Goal: Information Seeking & Learning: Learn about a topic

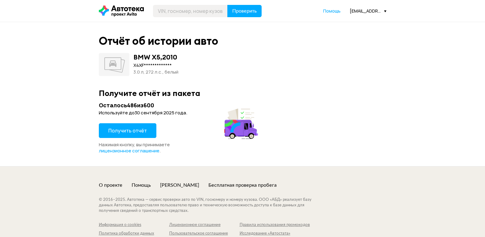
click at [113, 133] on span "Получить отчёт" at bounding box center [127, 130] width 39 height 7
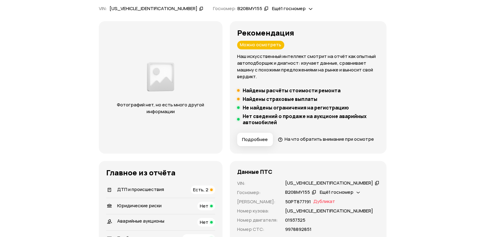
scroll to position [92, 0]
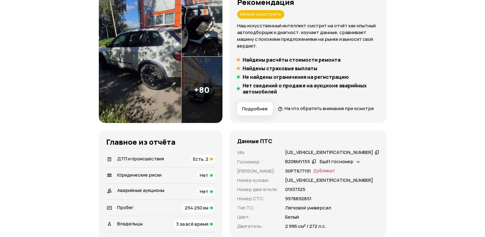
click at [147, 162] on span "ДТП и происшествия" at bounding box center [140, 158] width 47 height 6
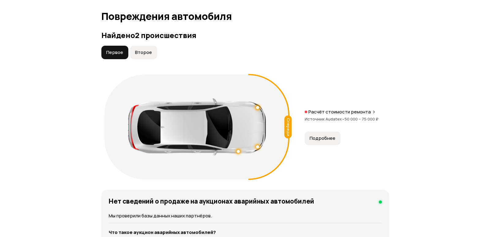
scroll to position [692, 0]
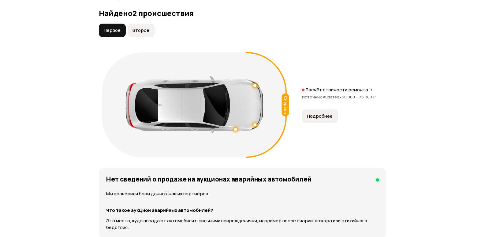
click at [318, 119] on span "Подробнее" at bounding box center [320, 116] width 26 height 6
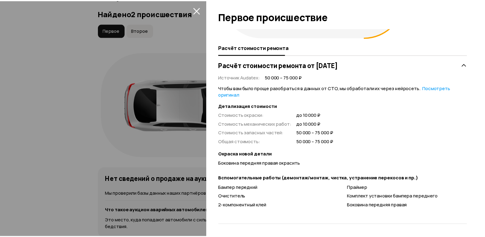
scroll to position [0, 0]
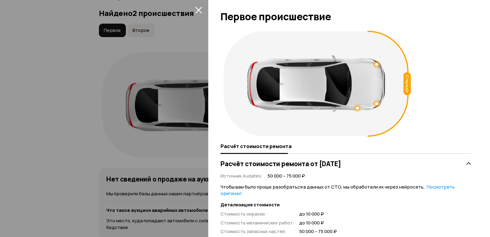
click at [198, 10] on icon "закрыть" at bounding box center [198, 9] width 7 height 7
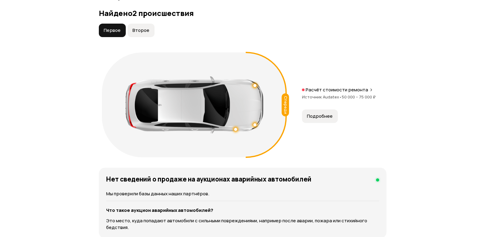
click at [146, 33] on span "Второе" at bounding box center [140, 30] width 17 height 6
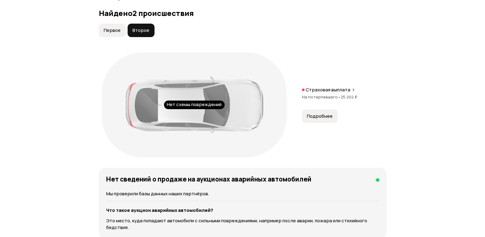
click at [321, 119] on span "Подробнее" at bounding box center [320, 116] width 26 height 6
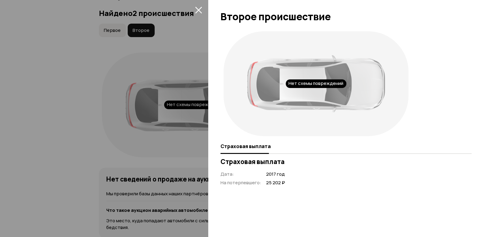
click at [199, 9] on icon "закрыть" at bounding box center [198, 10] width 7 height 7
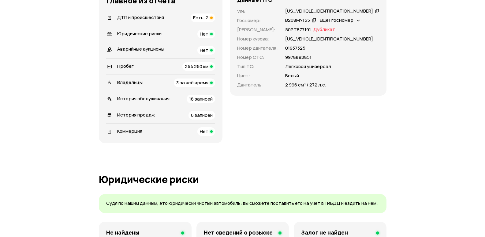
scroll to position [202, 0]
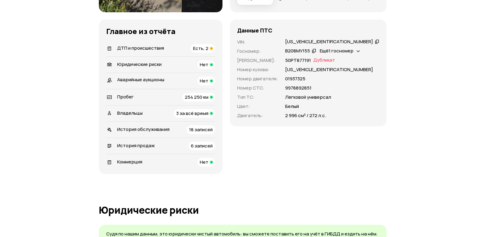
click at [353, 54] on span "Ещё 1 госномер" at bounding box center [337, 50] width 34 height 6
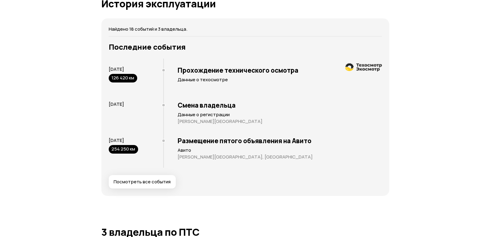
scroll to position [1254, 0]
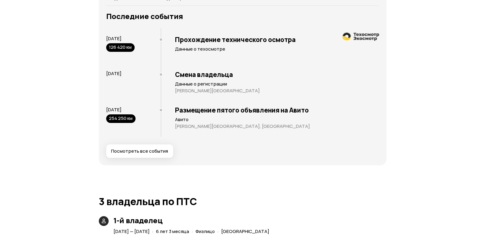
click at [142, 154] on span "Посмотреть все события" at bounding box center [139, 151] width 57 height 6
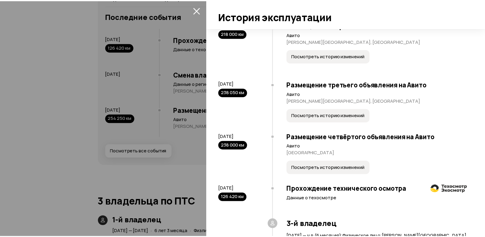
scroll to position [425, 0]
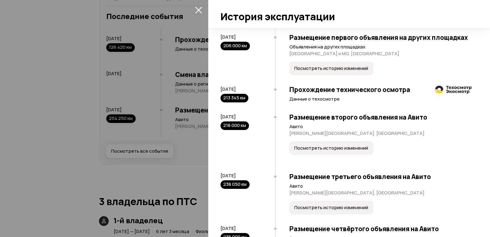
click at [198, 7] on icon "закрыть" at bounding box center [198, 9] width 7 height 7
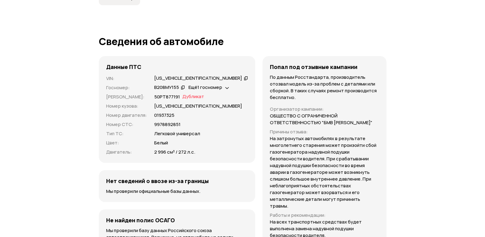
scroll to position [2081, 0]
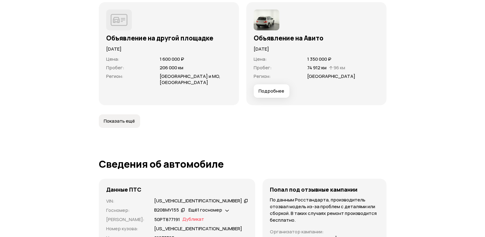
click at [122, 118] on span "Показать ещё" at bounding box center [119, 121] width 31 height 6
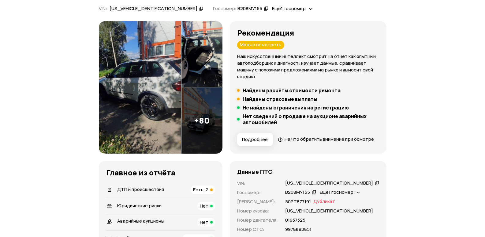
scroll to position [0, 0]
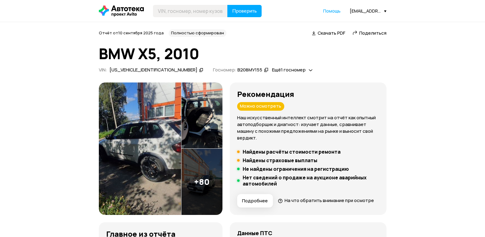
click at [147, 115] on img at bounding box center [140, 148] width 82 height 132
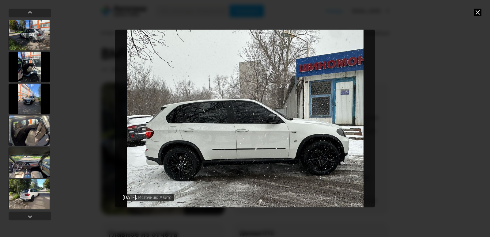
click at [481, 13] on div "[DATE] Источник: Авито [DATE] Источник: Авито [DATE] Источник: Авито [DATE] Ист…" at bounding box center [245, 118] width 490 height 237
click at [478, 11] on icon at bounding box center [477, 12] width 7 height 7
